Goal: Navigation & Orientation: Find specific page/section

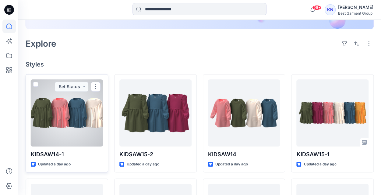
scroll to position [128, 0]
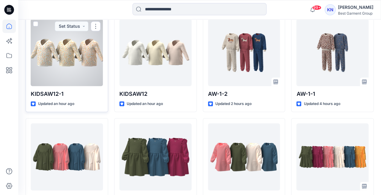
scroll to position [190, 0]
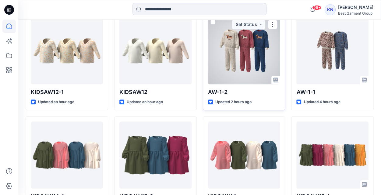
click at [237, 53] on div at bounding box center [244, 50] width 72 height 67
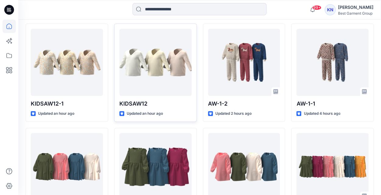
scroll to position [178, 0]
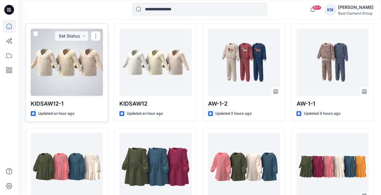
click at [88, 62] on div at bounding box center [67, 62] width 72 height 67
